Goal: Contribute content

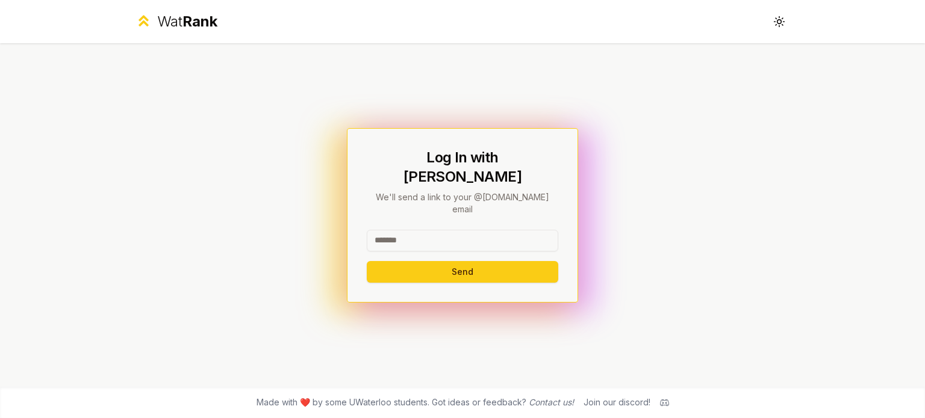
click at [413, 230] on input at bounding box center [462, 241] width 191 height 22
type input "********"
click at [419, 261] on button "Send" at bounding box center [462, 272] width 191 height 22
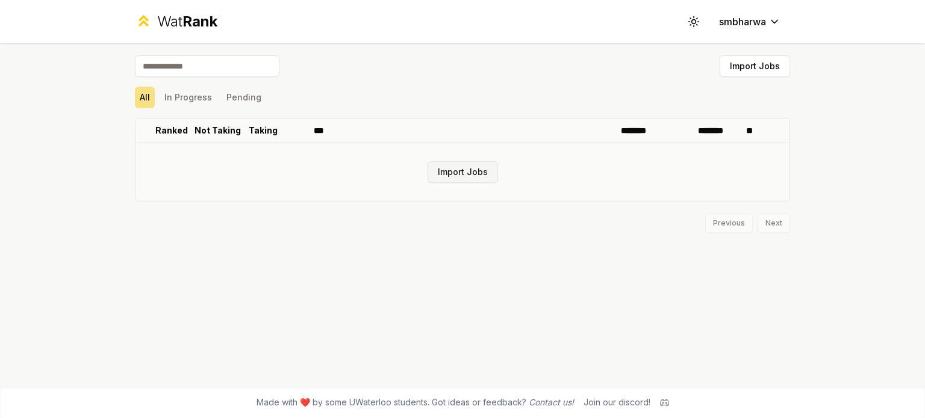
click at [465, 168] on button "Import Jobs" at bounding box center [463, 172] width 70 height 22
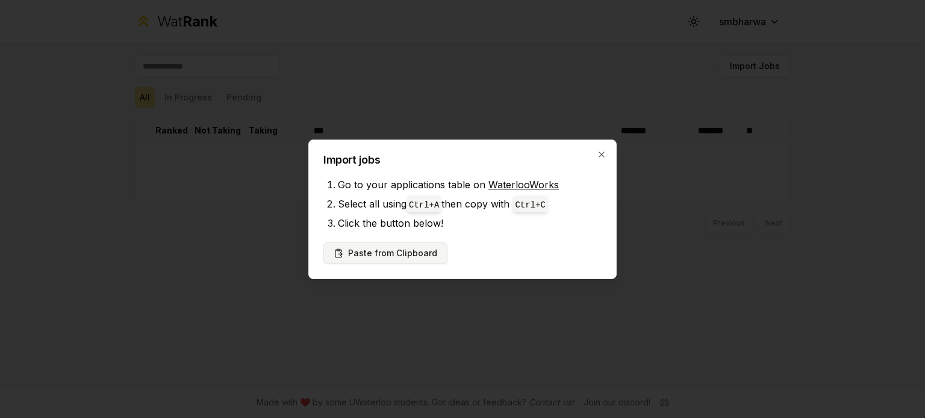
click at [396, 253] on button "Paste from Clipboard" at bounding box center [385, 254] width 124 height 22
click at [381, 249] on button "Paste from Clipboard" at bounding box center [385, 254] width 124 height 22
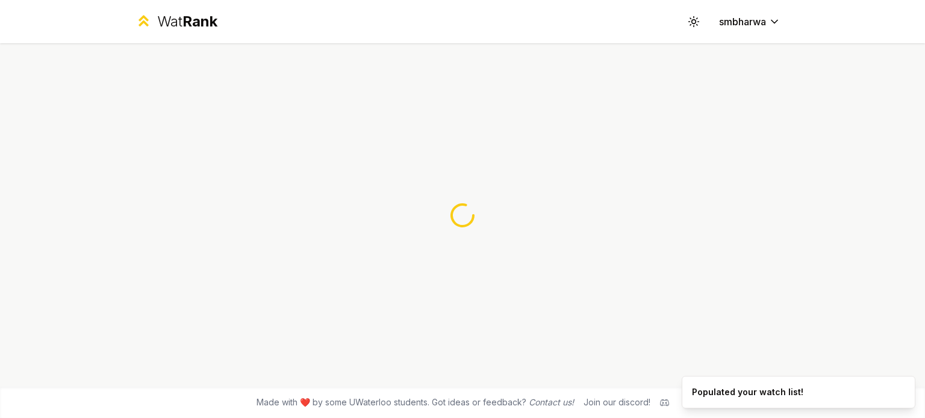
click at [419, 257] on div at bounding box center [463, 215] width 694 height 344
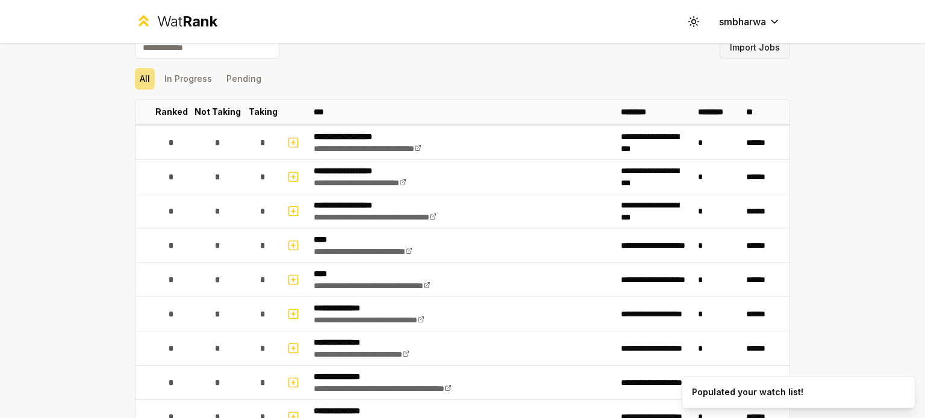
scroll to position [19, 0]
click at [766, 55] on button "Import Jobs" at bounding box center [755, 47] width 70 height 22
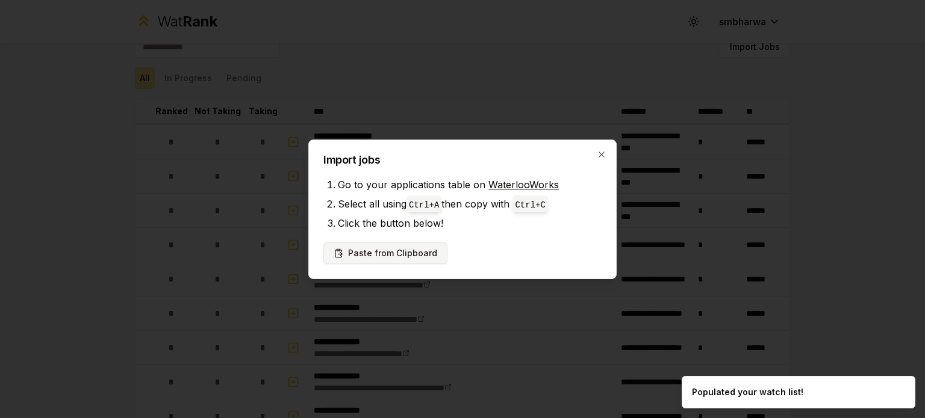
click at [410, 248] on button "Paste from Clipboard" at bounding box center [385, 254] width 124 height 22
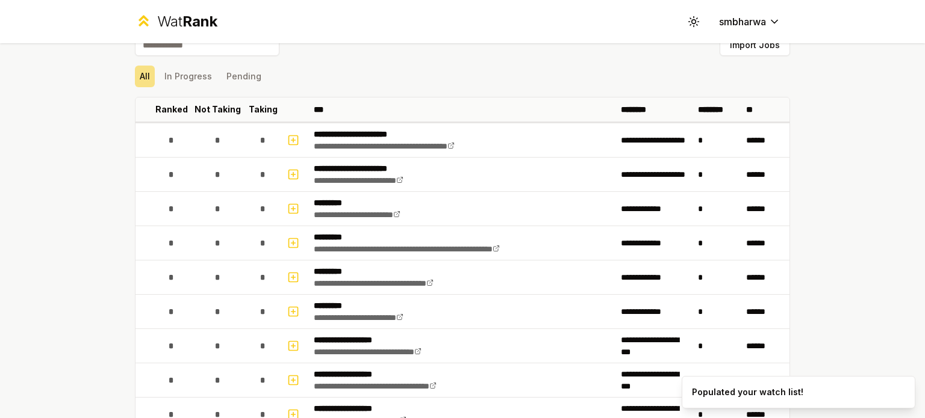
scroll to position [22, 0]
click at [438, 32] on div "Wat Rank Toggle theme smbharwa" at bounding box center [463, 21] width 694 height 43
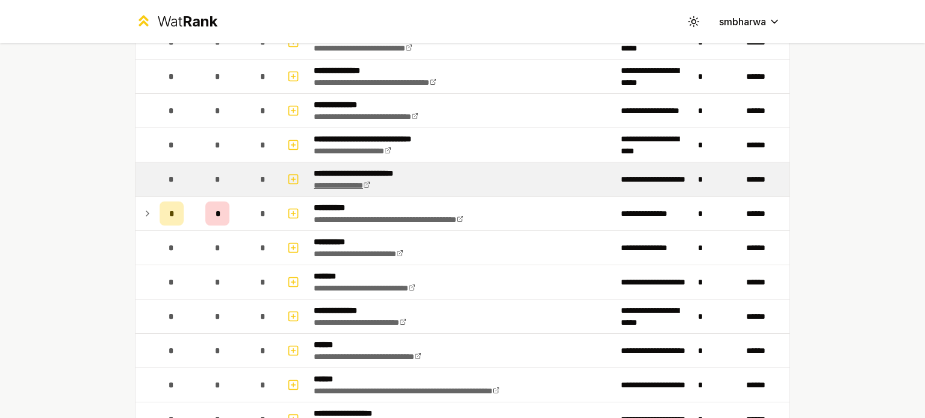
scroll to position [670, 0]
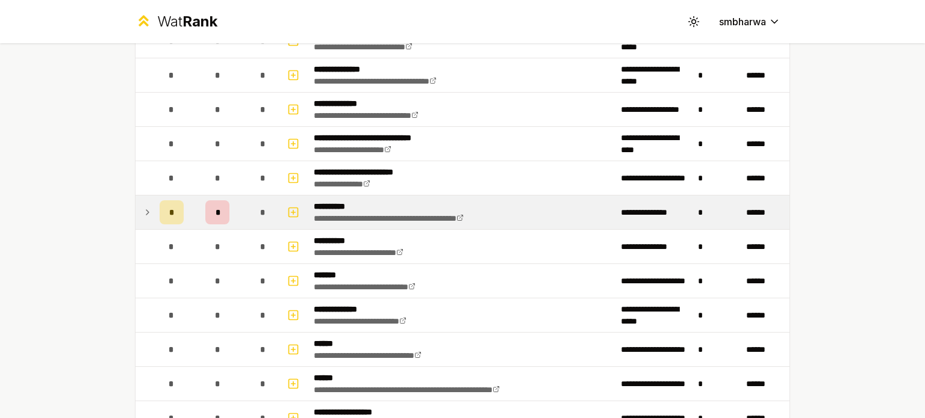
click at [144, 213] on icon at bounding box center [148, 212] width 10 height 14
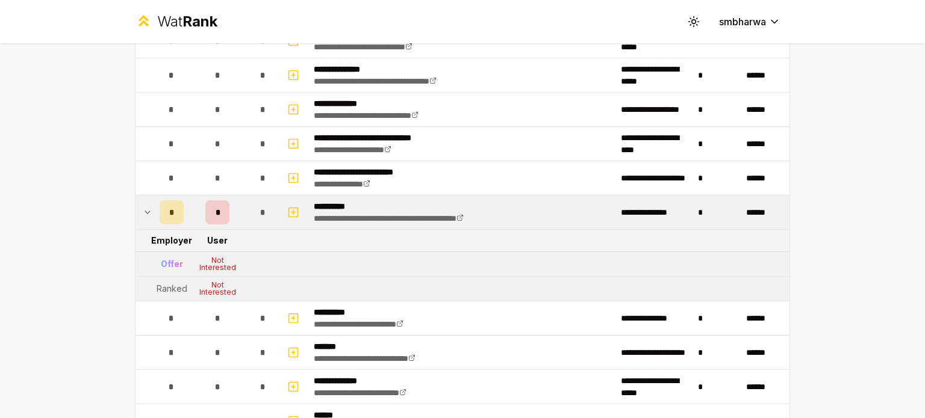
click at [144, 213] on icon at bounding box center [148, 212] width 10 height 14
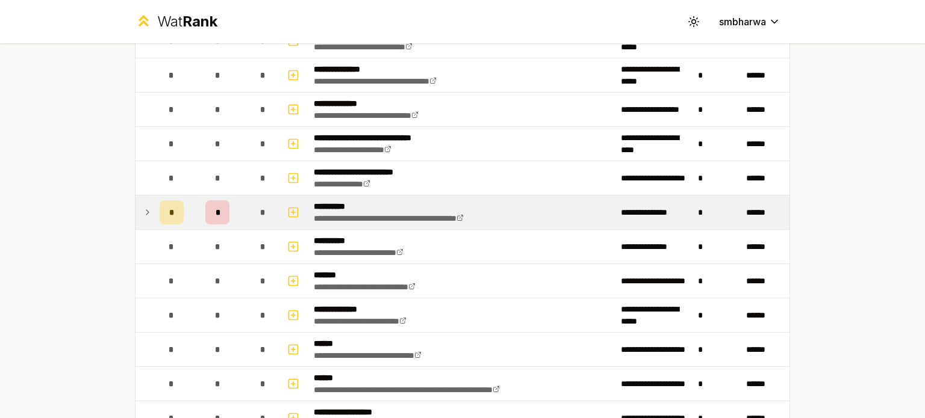
click at [144, 213] on icon at bounding box center [148, 212] width 10 height 14
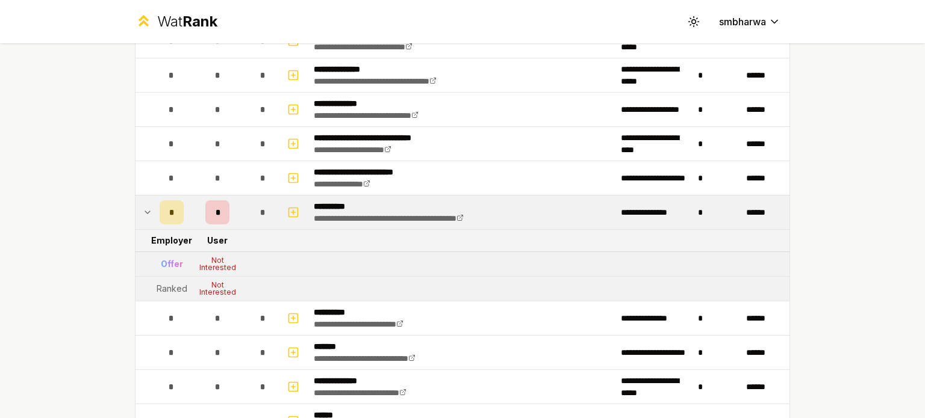
click at [144, 213] on icon at bounding box center [148, 212] width 10 height 14
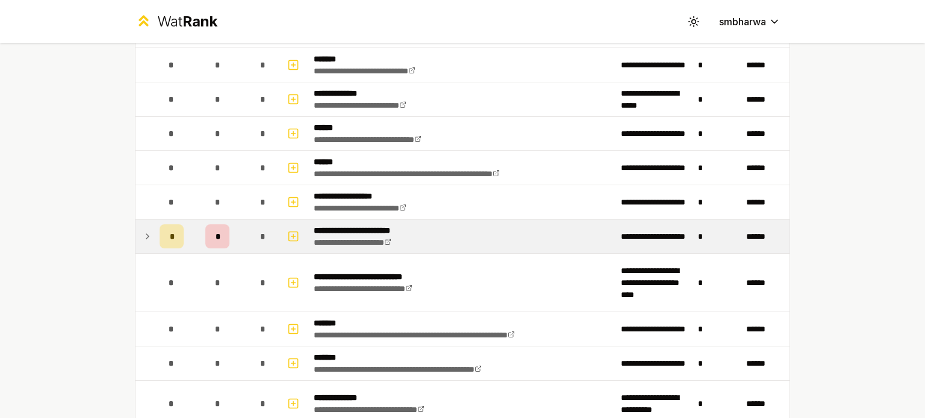
click at [143, 236] on icon at bounding box center [148, 236] width 10 height 14
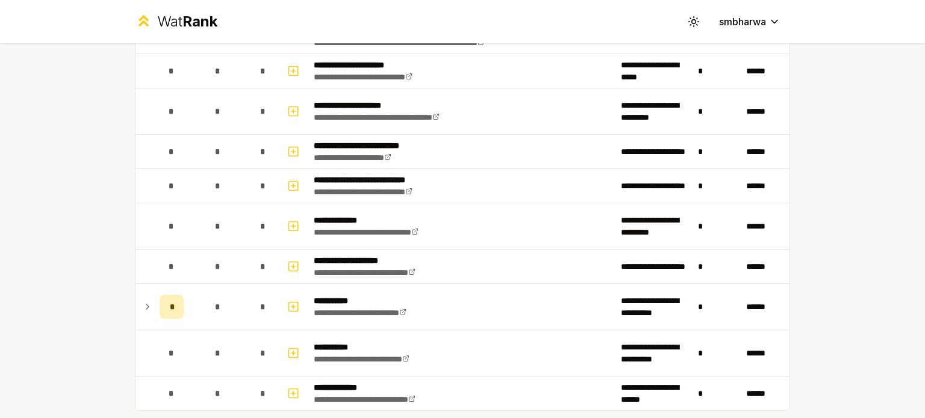
scroll to position [1848, 0]
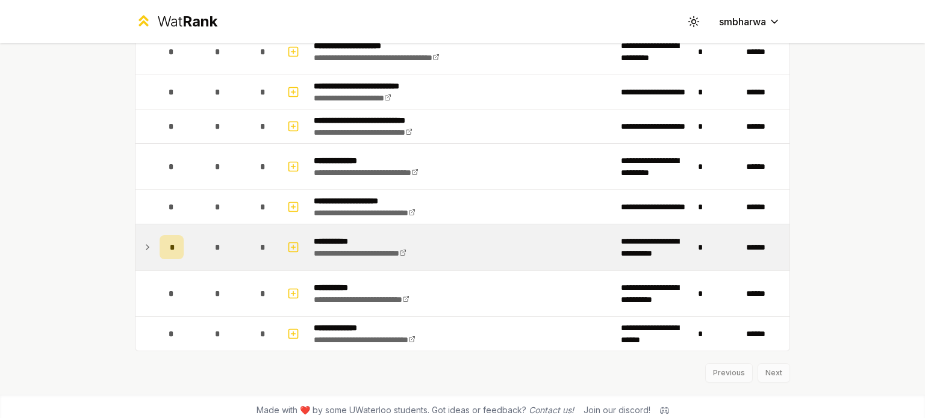
click at [147, 240] on icon at bounding box center [148, 247] width 10 height 14
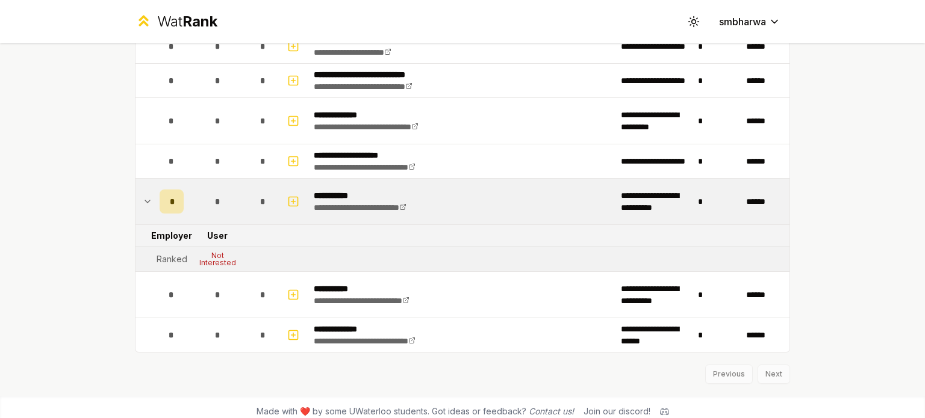
scroll to position [1895, 0]
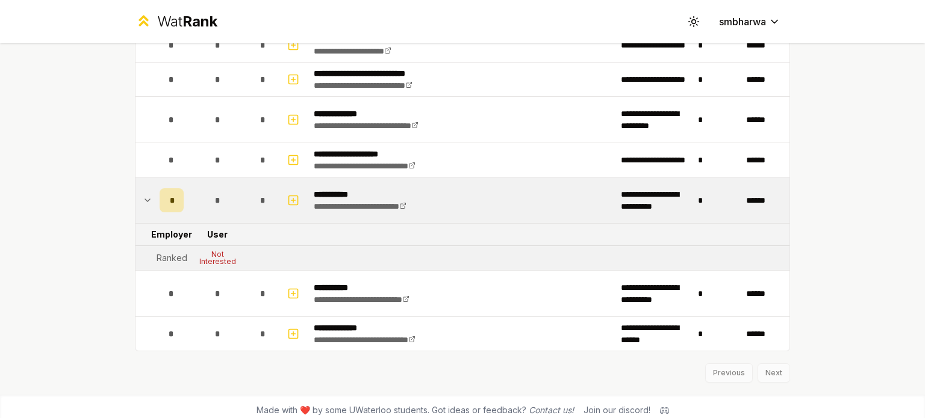
click at [146, 204] on td at bounding box center [144, 201] width 19 height 46
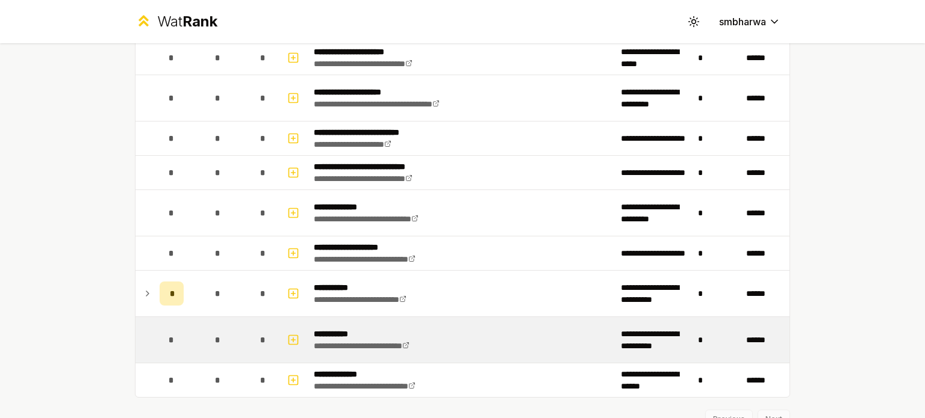
scroll to position [1818, 0]
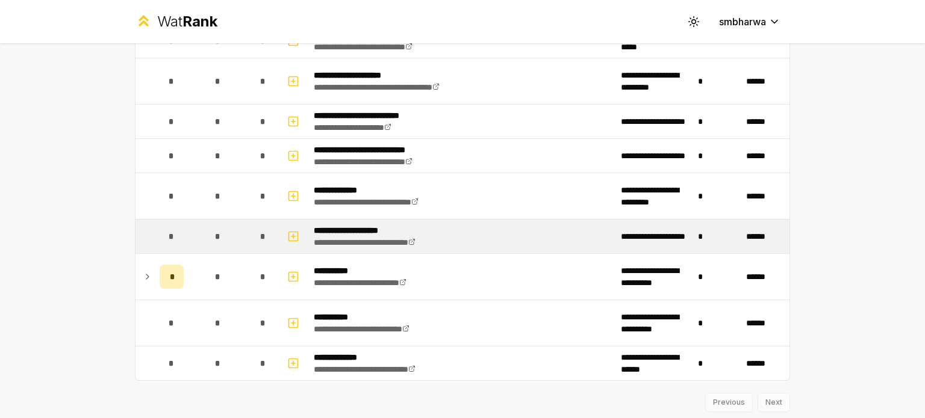
click at [170, 234] on div "*" at bounding box center [172, 237] width 24 height 24
click at [289, 234] on rect "button" at bounding box center [293, 236] width 9 height 9
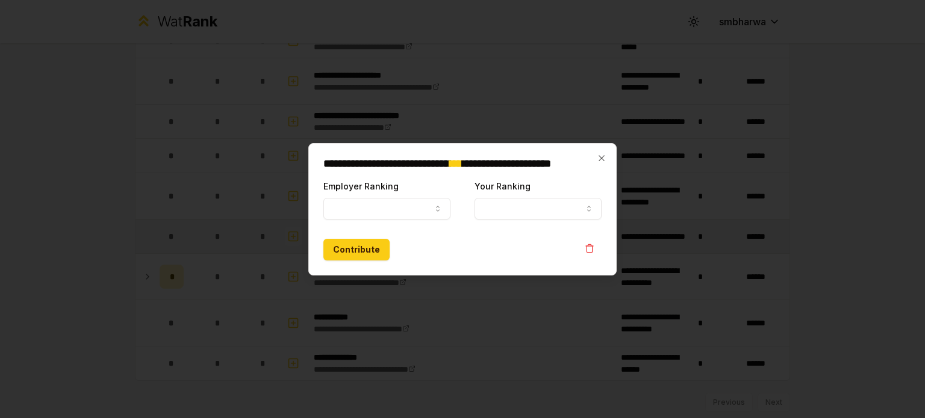
select select
click at [378, 216] on body "**********" at bounding box center [462, 229] width 925 height 458
drag, startPoint x: 338, startPoint y: 233, endPoint x: 349, endPoint y: 246, distance: 17.1
click at [342, 209] on button "Ranked" at bounding box center [386, 209] width 127 height 22
click at [516, 218] on body "**********" at bounding box center [462, 229] width 925 height 458
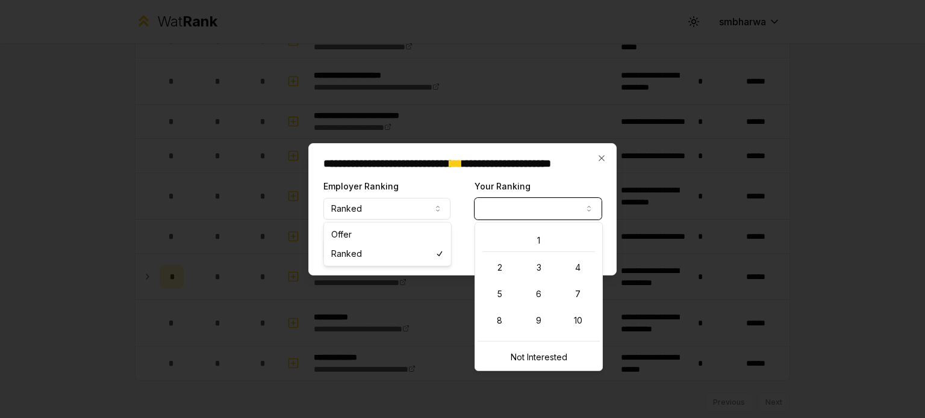
click at [402, 203] on button "Ranked" at bounding box center [386, 209] width 127 height 22
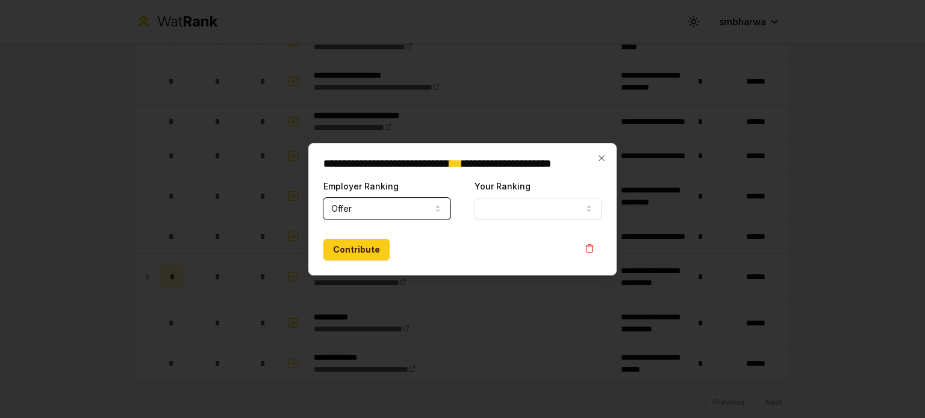
click at [361, 199] on button "Offer" at bounding box center [386, 209] width 127 height 22
select select "******"
click at [555, 204] on button "Your Ranking" at bounding box center [537, 209] width 127 height 22
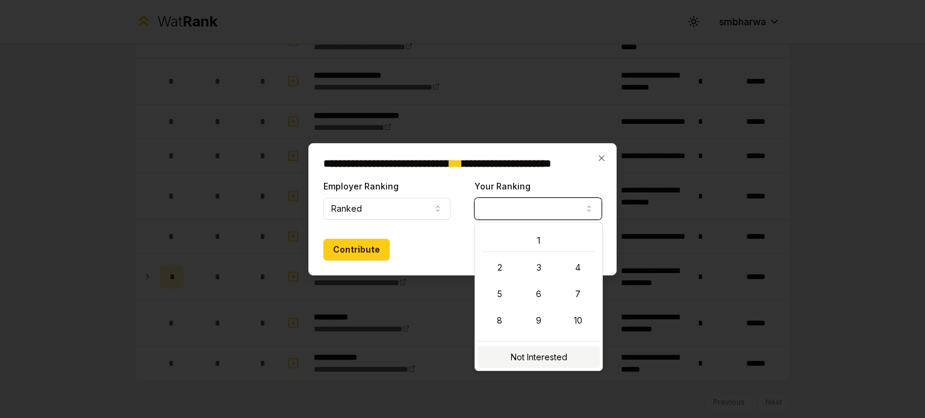
select select "**********"
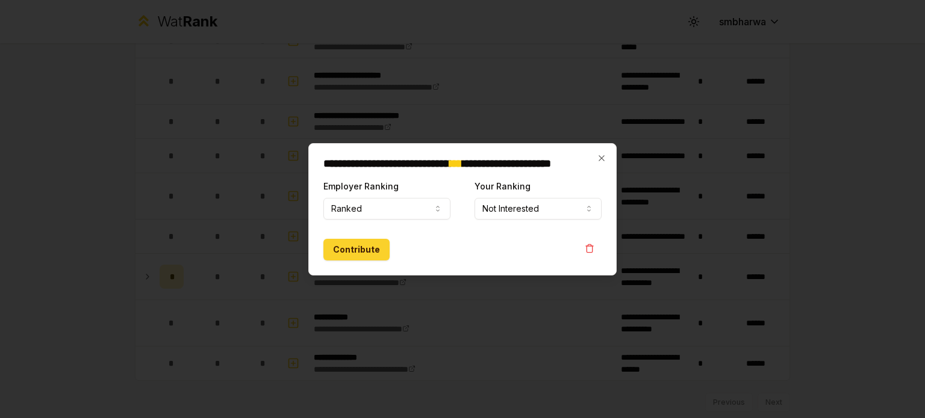
click at [353, 253] on button "Contribute" at bounding box center [356, 250] width 66 height 22
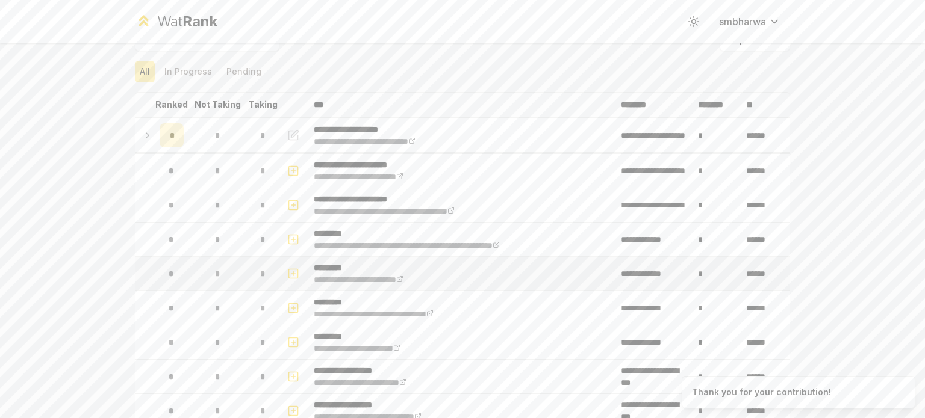
scroll to position [26, 0]
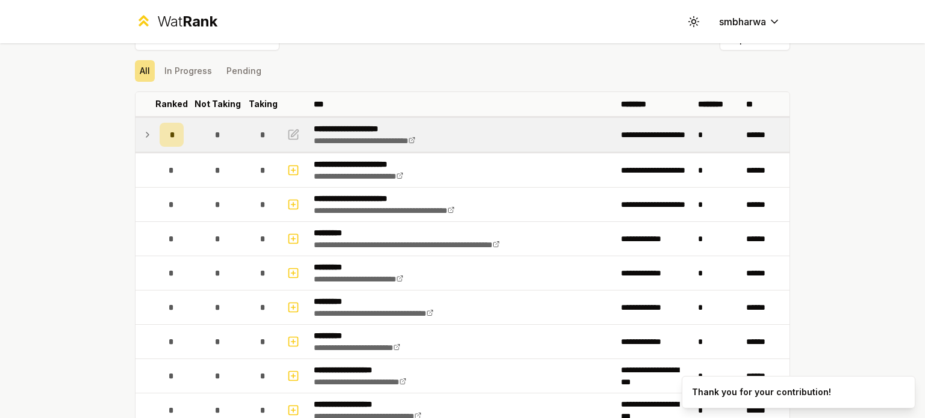
click at [155, 134] on td "*" at bounding box center [172, 135] width 34 height 34
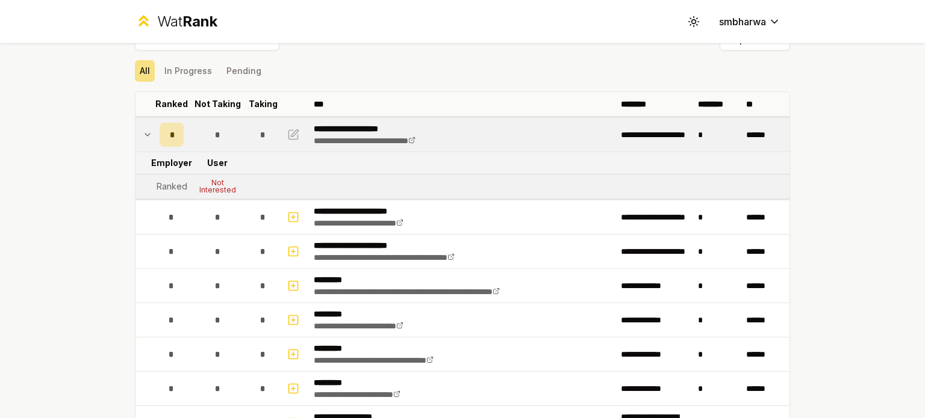
click at [146, 135] on icon at bounding box center [148, 135] width 10 height 14
